Goal: Task Accomplishment & Management: Use online tool/utility

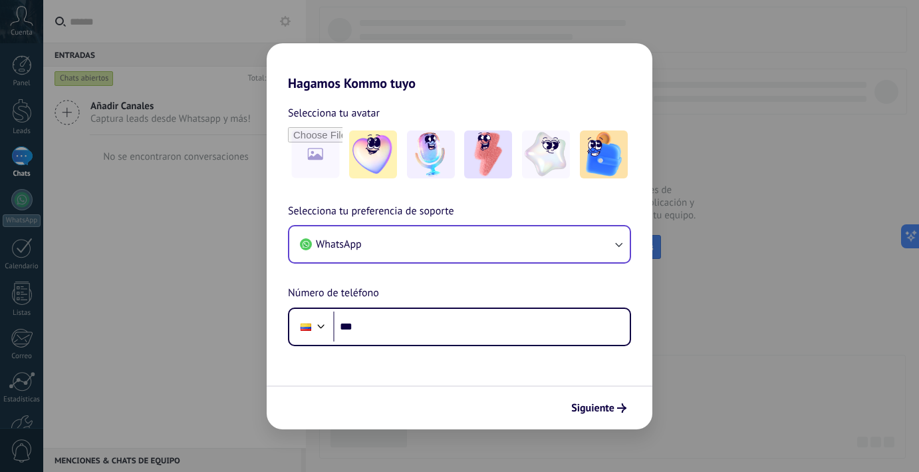
click at [524, 245] on button "WhatsApp" at bounding box center [459, 244] width 341 height 36
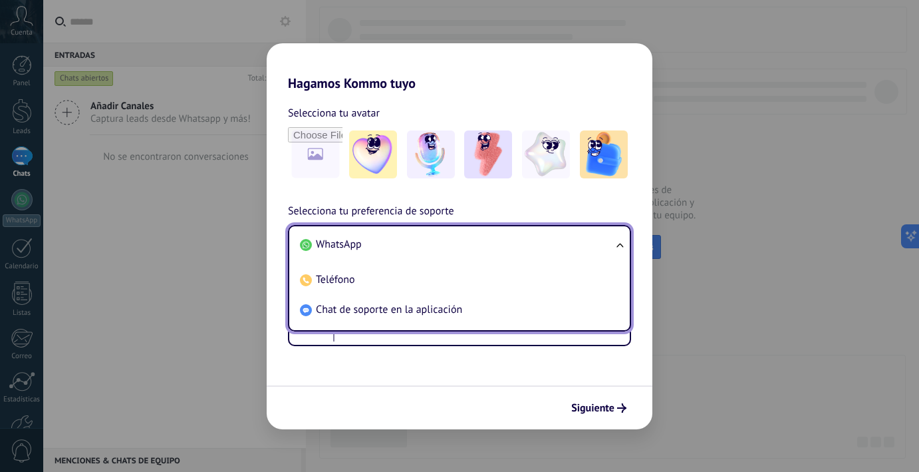
click at [429, 242] on li "WhatsApp" at bounding box center [457, 244] width 325 height 30
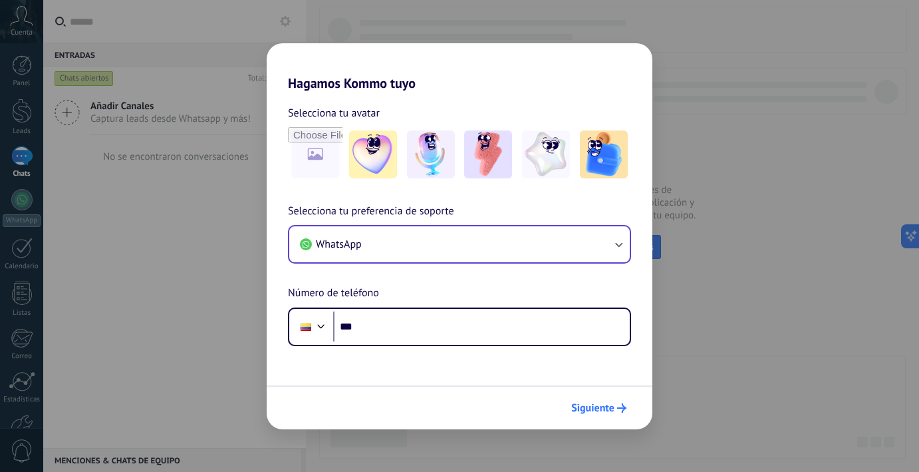
click at [584, 398] on button "Siguiente" at bounding box center [598, 407] width 67 height 23
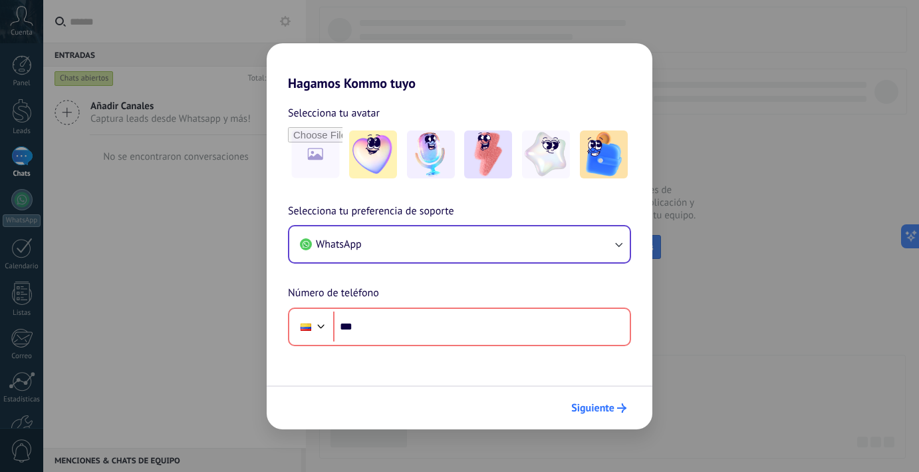
click at [591, 403] on span "Siguiente" at bounding box center [592, 407] width 43 height 9
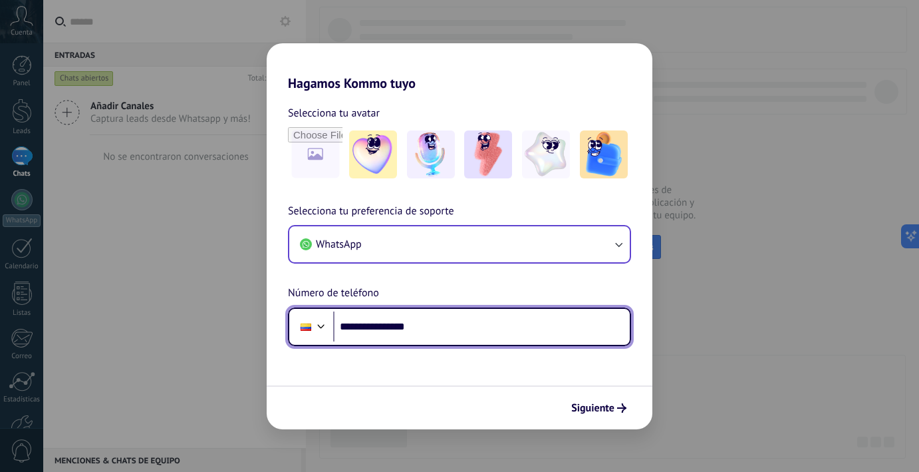
type input "**********"
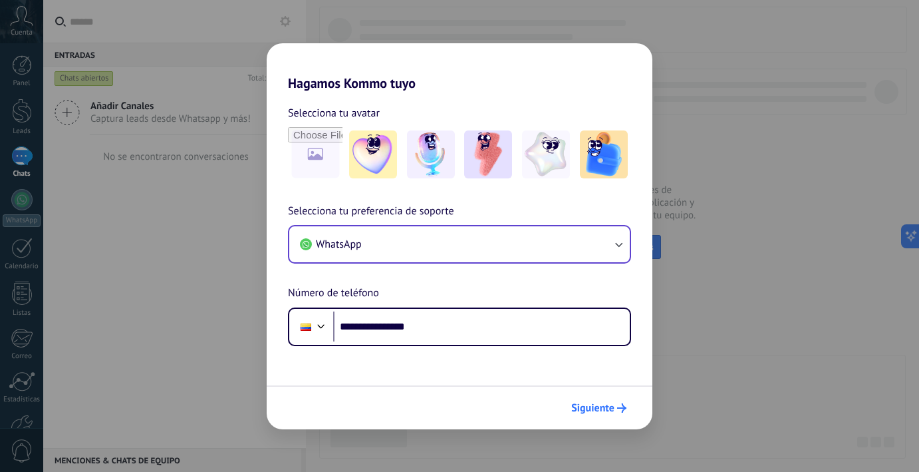
click at [599, 403] on span "Siguiente" at bounding box center [592, 407] width 43 height 9
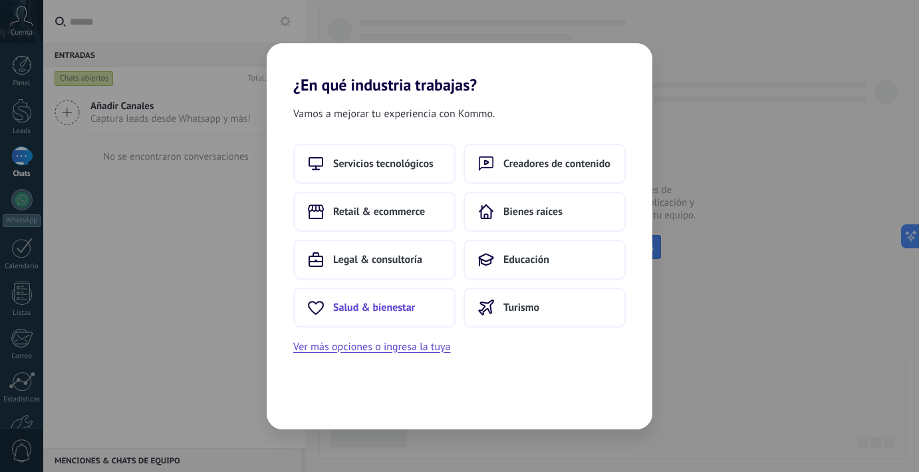
click at [380, 300] on button "Salud & bienestar" at bounding box center [374, 307] width 162 height 40
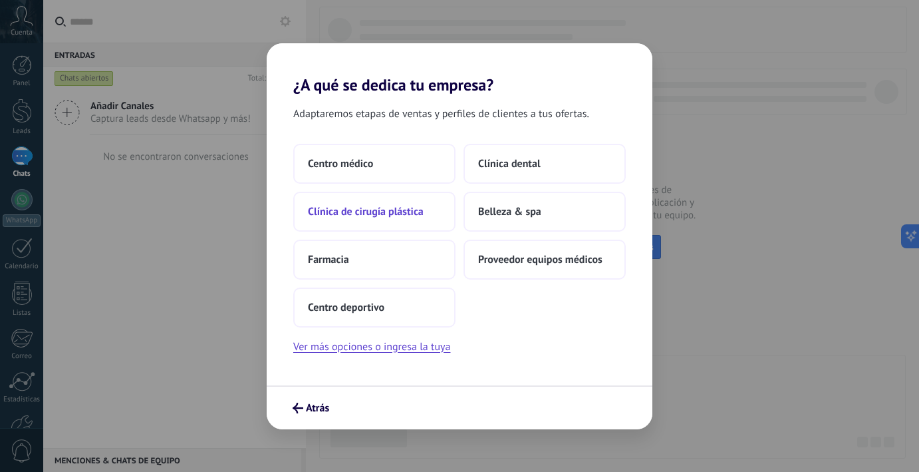
click at [404, 217] on span "Clínica de cirugía plástica" at bounding box center [366, 211] width 116 height 13
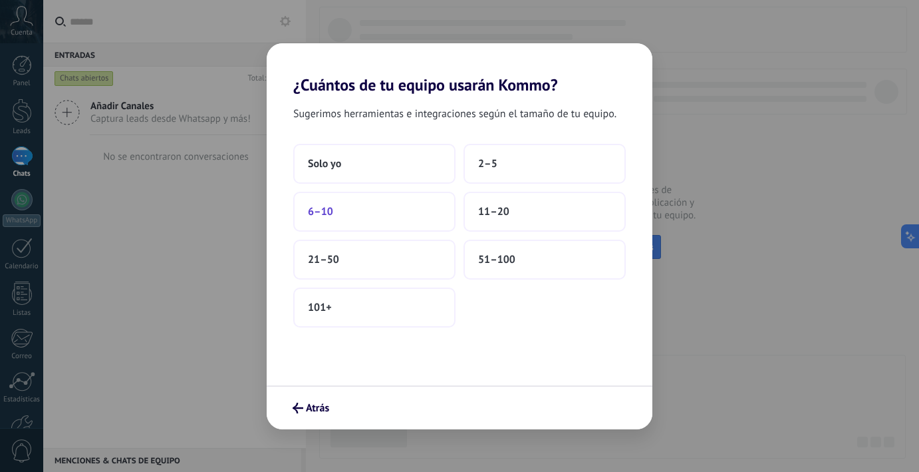
click at [361, 221] on button "6–10" at bounding box center [374, 212] width 162 height 40
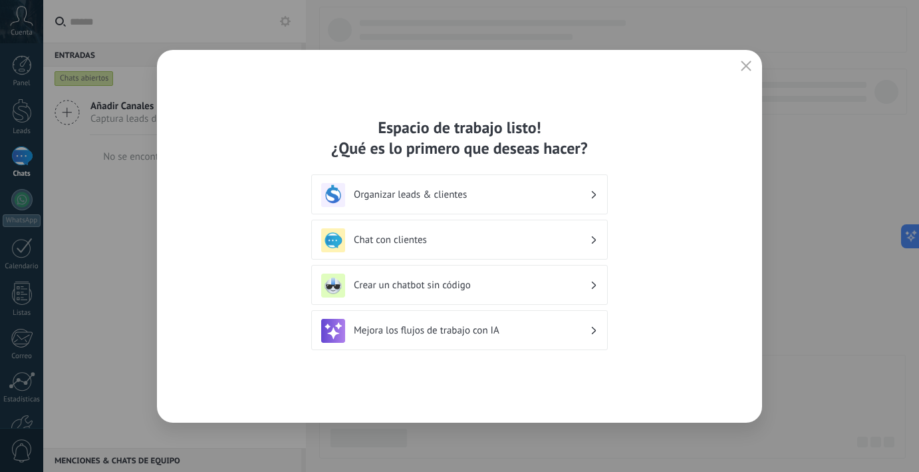
click at [508, 194] on h3 "Organizar leads & clientes" at bounding box center [472, 194] width 236 height 13
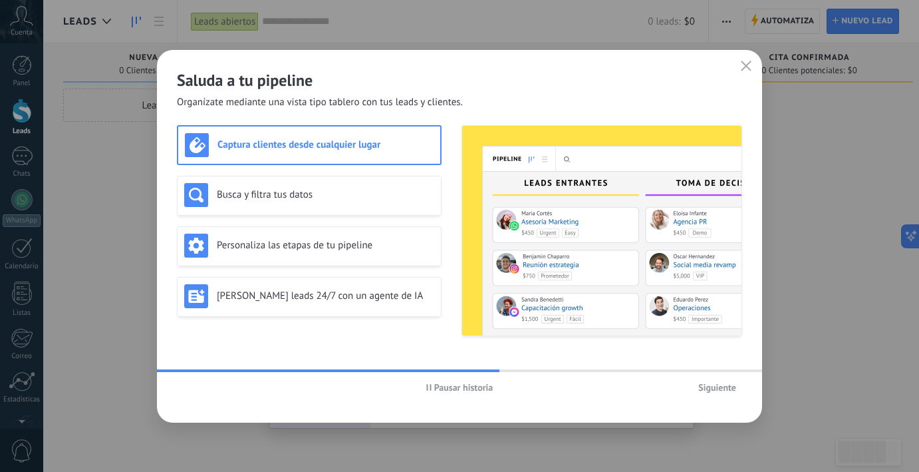
click at [718, 386] on span "Siguiente" at bounding box center [717, 386] width 38 height 9
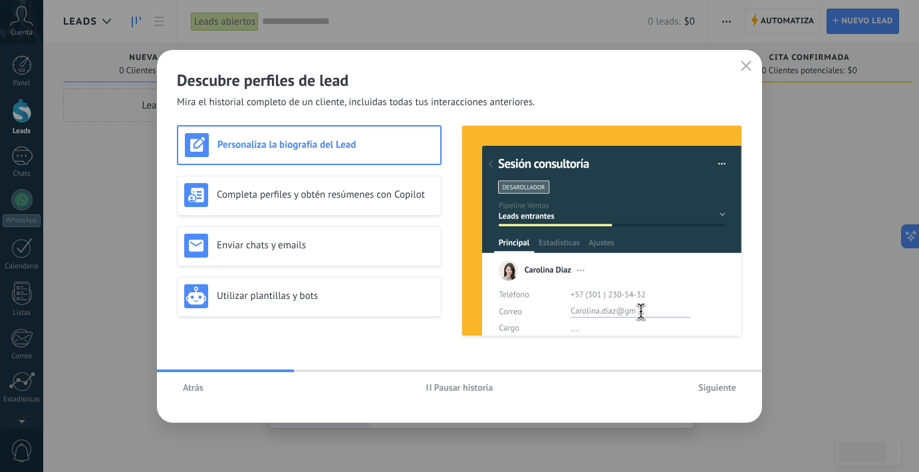
click at [718, 386] on span "Siguiente" at bounding box center [717, 386] width 38 height 9
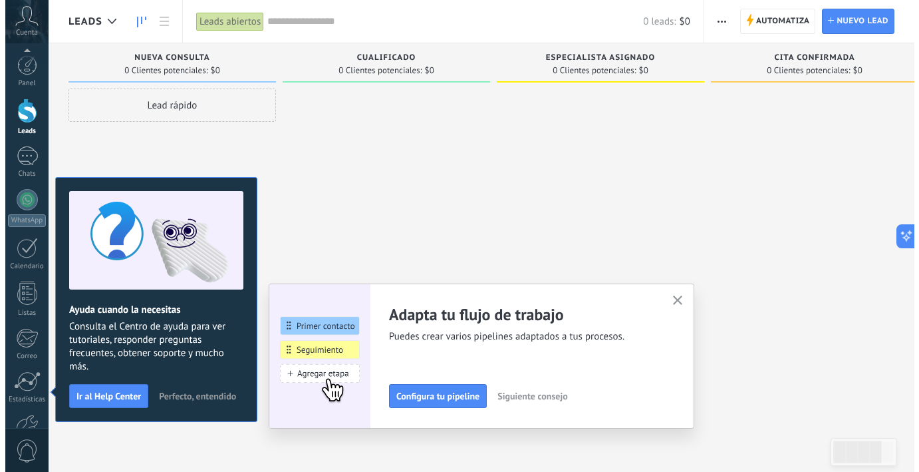
scroll to position [82, 0]
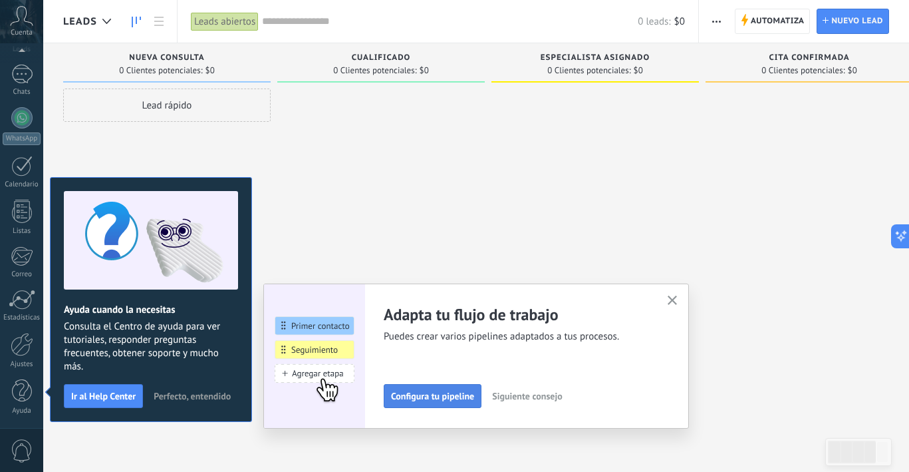
click at [458, 394] on span "Configura tu pipeline" at bounding box center [432, 395] width 83 height 9
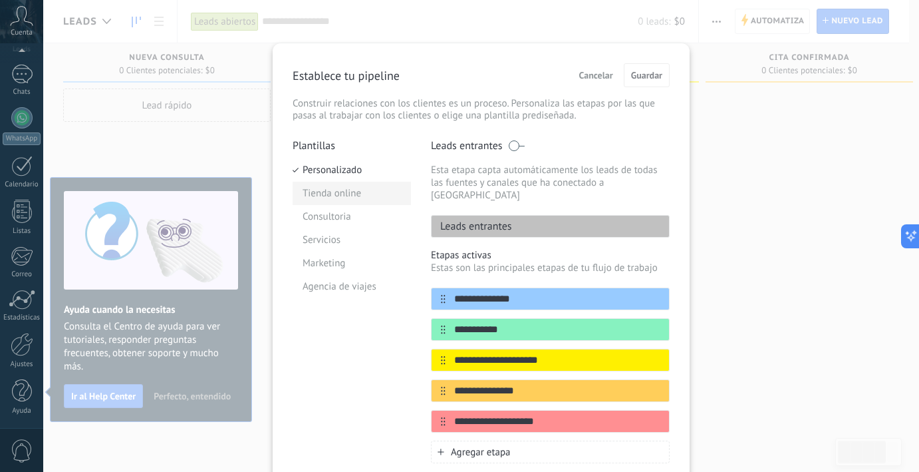
click at [313, 187] on li "Tienda online" at bounding box center [352, 193] width 118 height 23
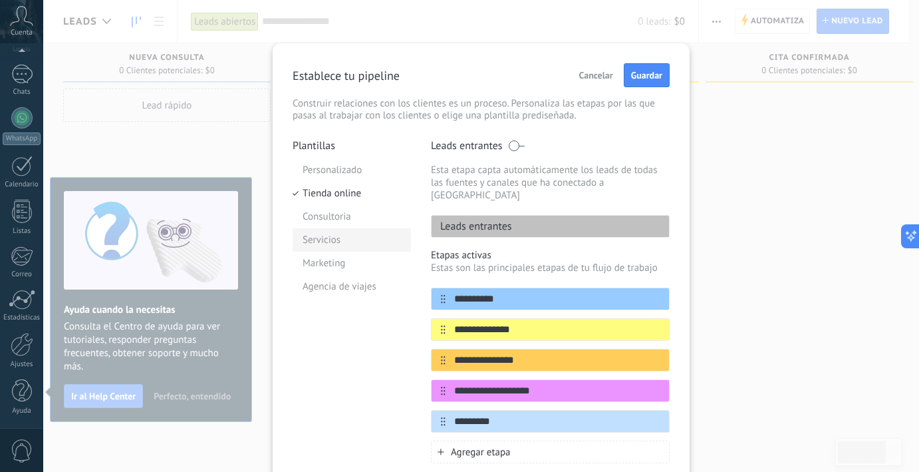
click at [341, 241] on li "Servicios" at bounding box center [352, 239] width 118 height 23
click at [337, 283] on li "Agencia de viajes" at bounding box center [352, 286] width 118 height 23
click at [329, 259] on li "Marketing" at bounding box center [352, 262] width 118 height 23
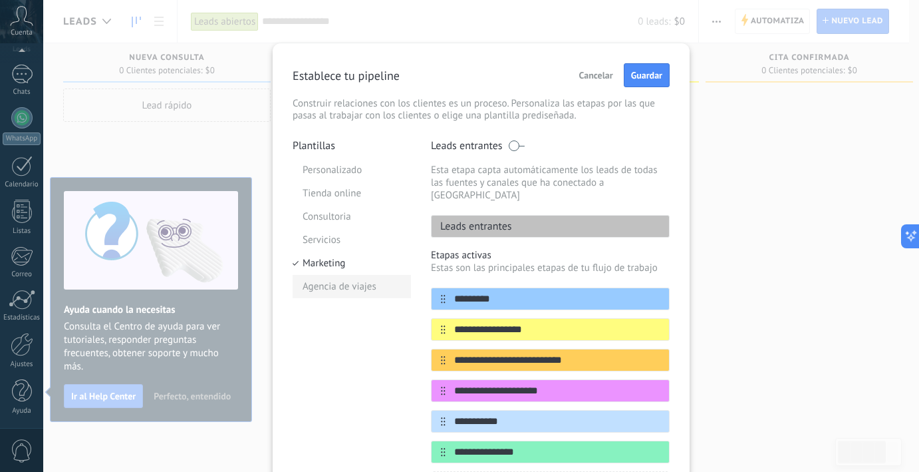
click at [324, 283] on li "Agencia de viajes" at bounding box center [352, 286] width 118 height 23
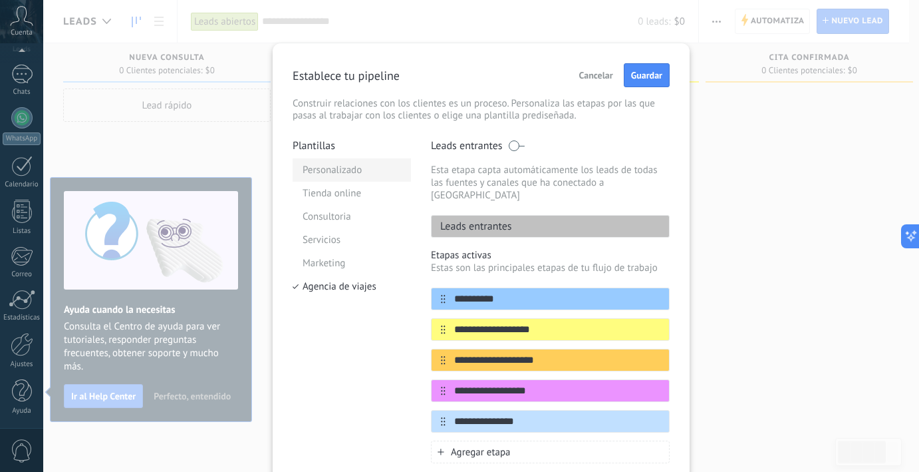
click at [339, 166] on li "Personalizado" at bounding box center [352, 169] width 118 height 23
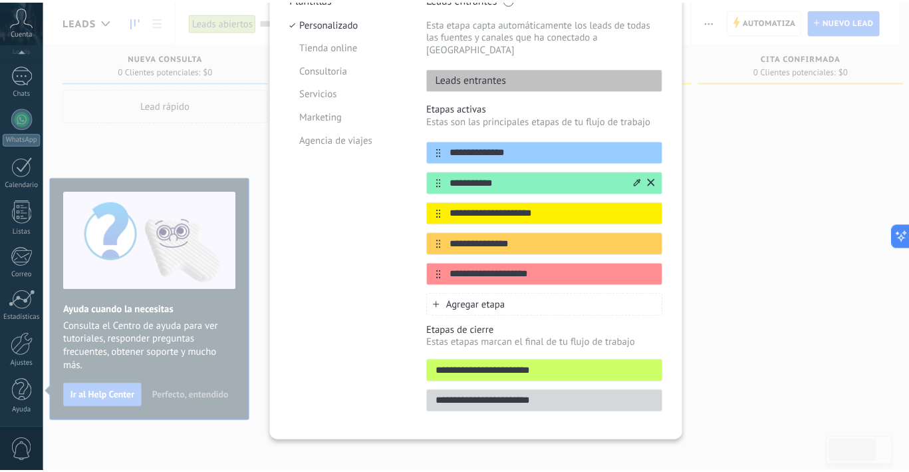
scroll to position [0, 0]
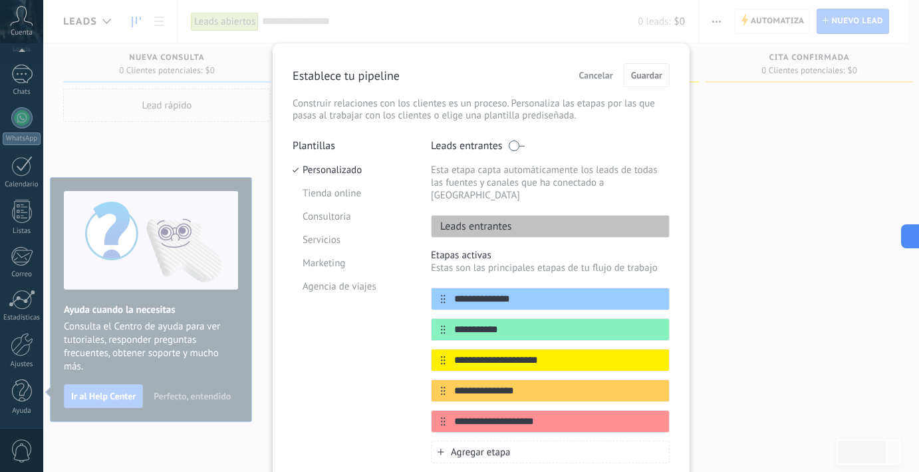
click at [595, 73] on span "Cancelar" at bounding box center [596, 75] width 34 height 9
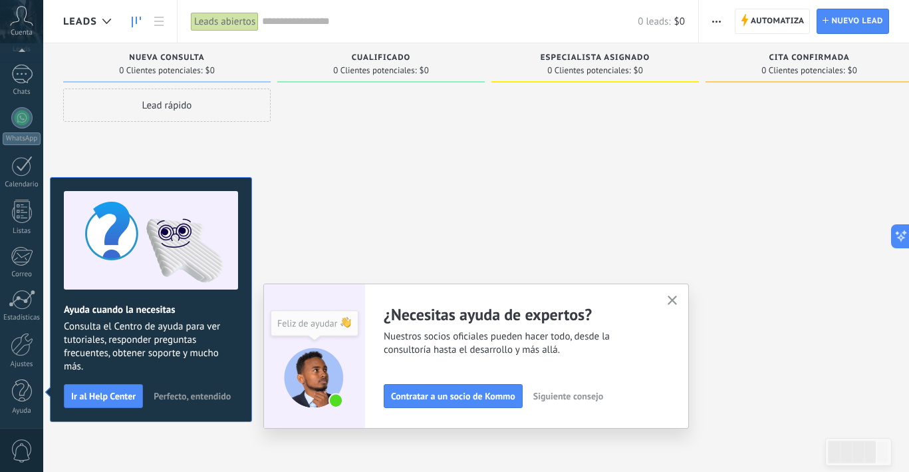
click at [677, 296] on icon "button" at bounding box center [673, 300] width 10 height 10
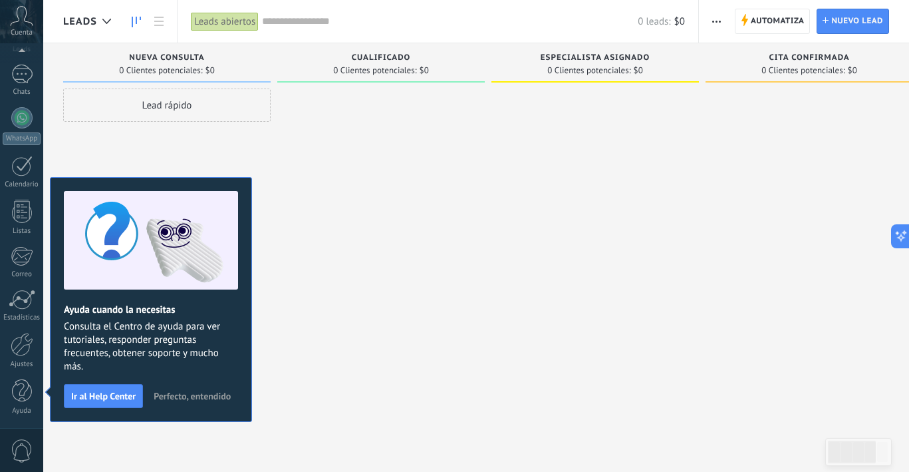
click at [198, 392] on span "Perfecto, entendido" at bounding box center [192, 395] width 77 height 9
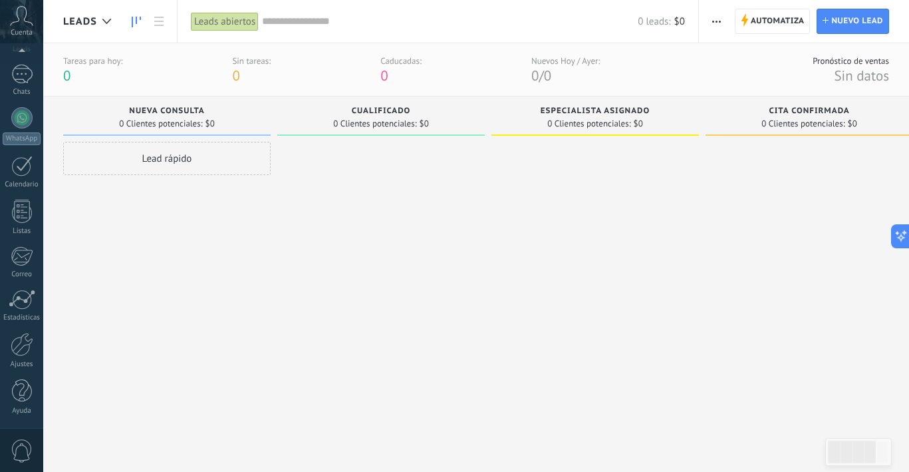
click at [175, 115] on span "Nueva consulta" at bounding box center [166, 110] width 75 height 9
click at [219, 118] on div "0 Clientes potenciales: $0" at bounding box center [167, 123] width 194 height 11
click at [218, 118] on div "0 Clientes potenciales: $0" at bounding box center [167, 123] width 194 height 11
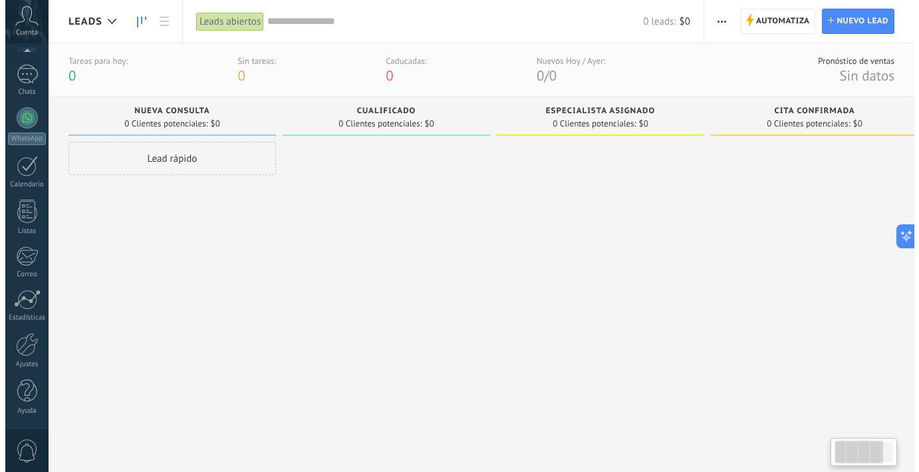
scroll to position [0, 1]
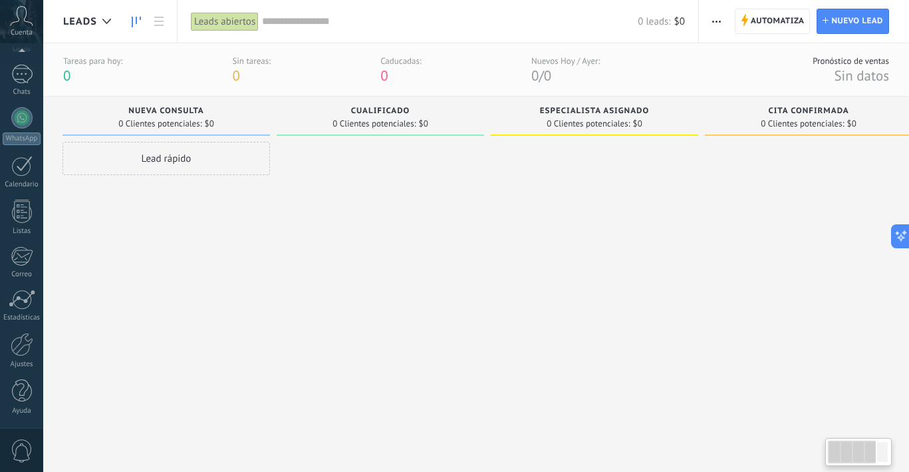
click at [214, 121] on span "$0" at bounding box center [209, 124] width 9 height 8
click at [228, 120] on div "0 Clientes potenciales: $0" at bounding box center [166, 123] width 194 height 11
click at [176, 105] on div "Nueva consulta 0 Clientes potenciales: $0" at bounding box center [167, 115] width 208 height 39
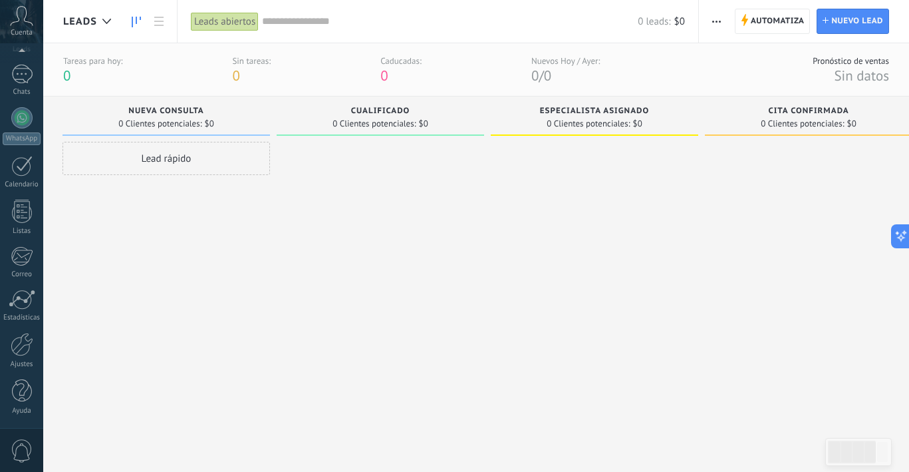
click at [180, 112] on span "Nueva consulta" at bounding box center [165, 110] width 75 height 9
click at [714, 21] on icon "button" at bounding box center [716, 22] width 9 height 2
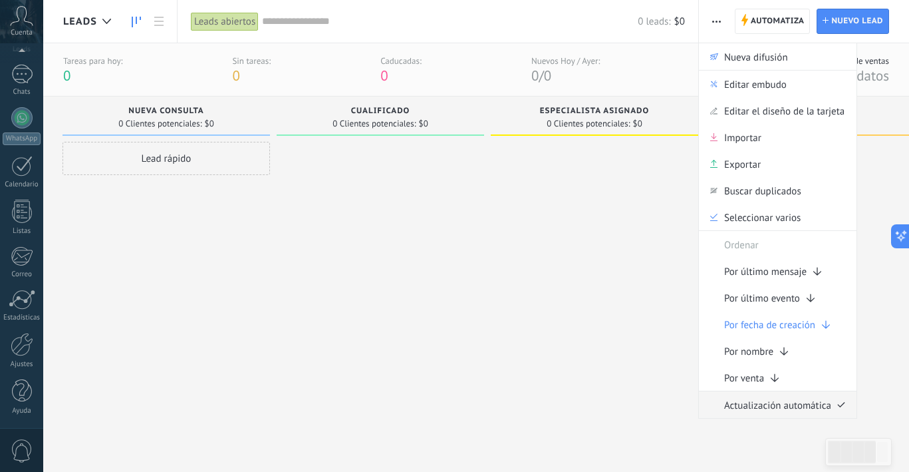
click at [782, 405] on span "Actualización automática" at bounding box center [777, 404] width 107 height 27
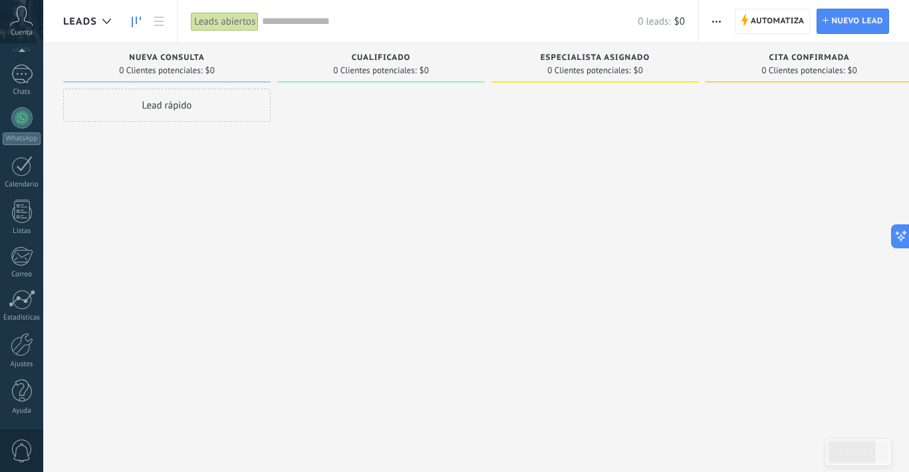
click at [712, 17] on span "button" at bounding box center [716, 21] width 9 height 25
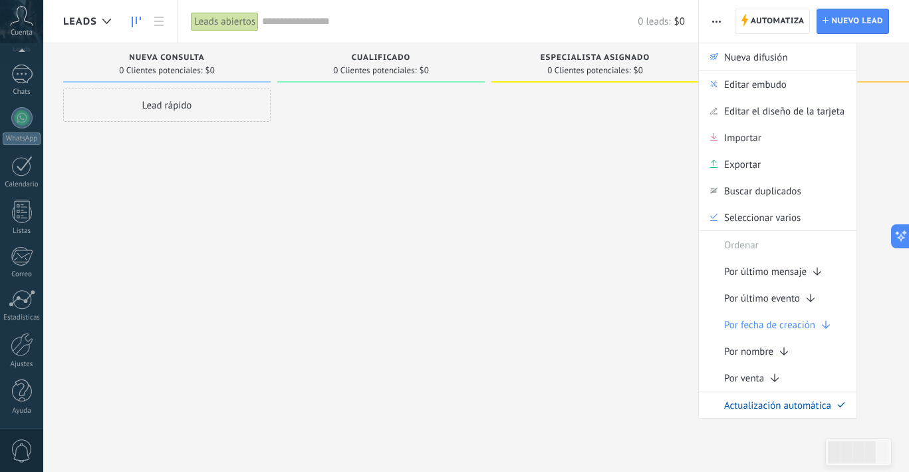
click at [568, 255] on div at bounding box center [596, 237] width 208 height 298
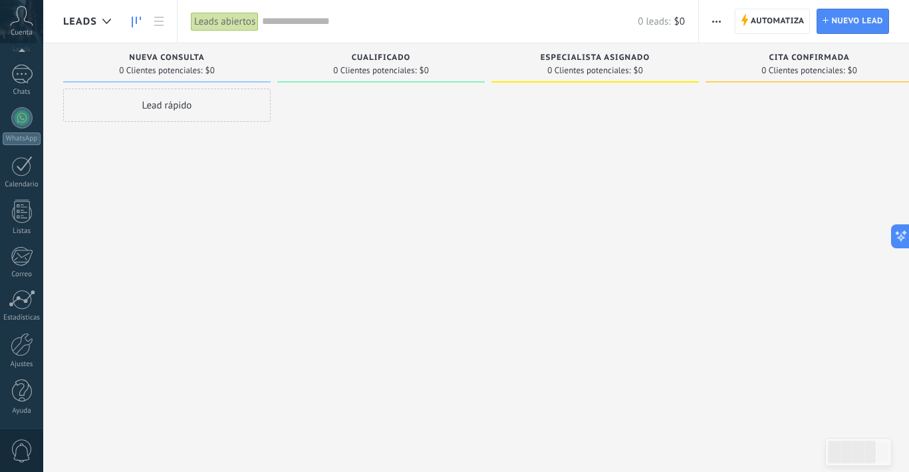
click at [172, 69] on span "0 Clientes potenciales:" at bounding box center [160, 71] width 83 height 8
click at [176, 54] on span "Nueva consulta" at bounding box center [166, 57] width 75 height 9
click at [772, 21] on span "Automatiza" at bounding box center [778, 21] width 54 height 24
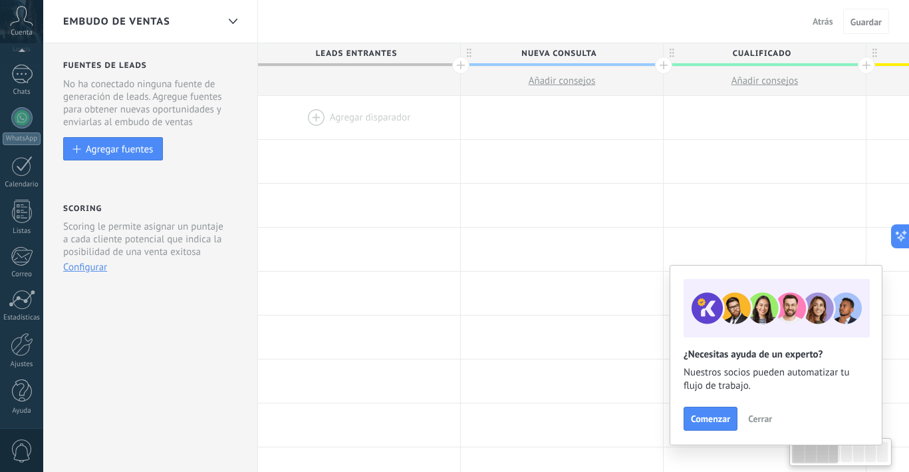
click at [316, 119] on div at bounding box center [359, 117] width 202 height 43
